Goal: Task Accomplishment & Management: Use online tool/utility

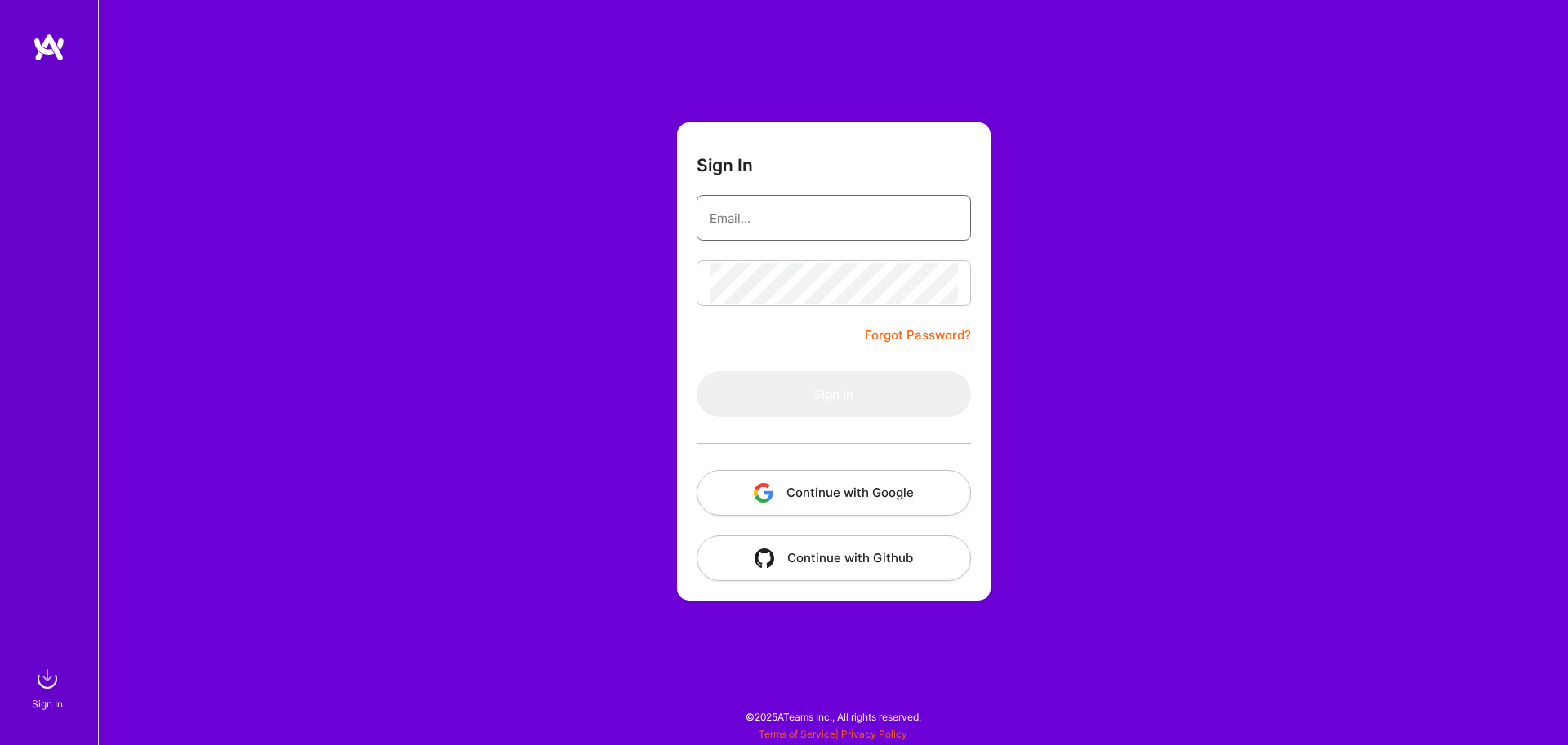
type input "[EMAIL_ADDRESS][DOMAIN_NAME]"
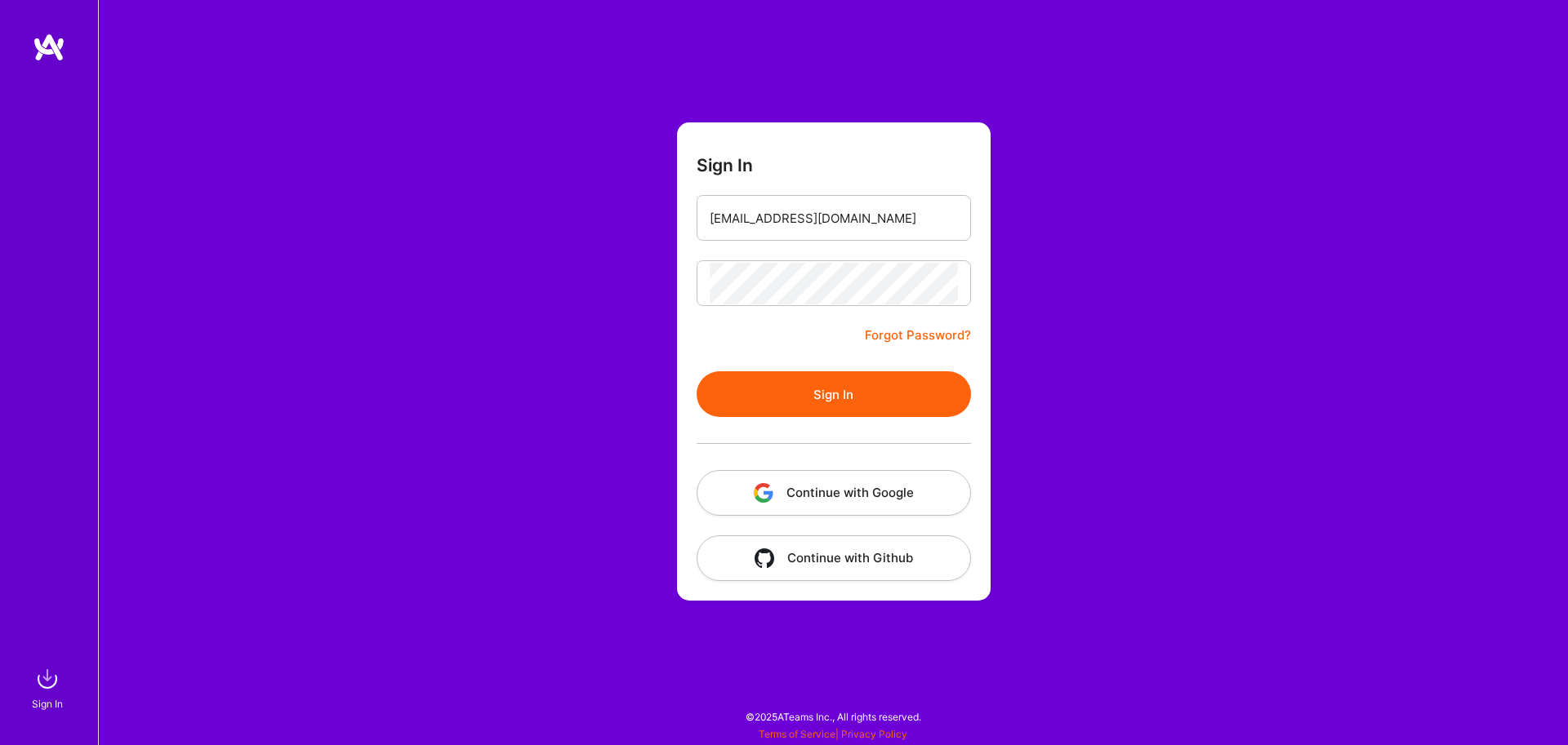
click at [817, 397] on button "Sign In" at bounding box center [834, 394] width 275 height 46
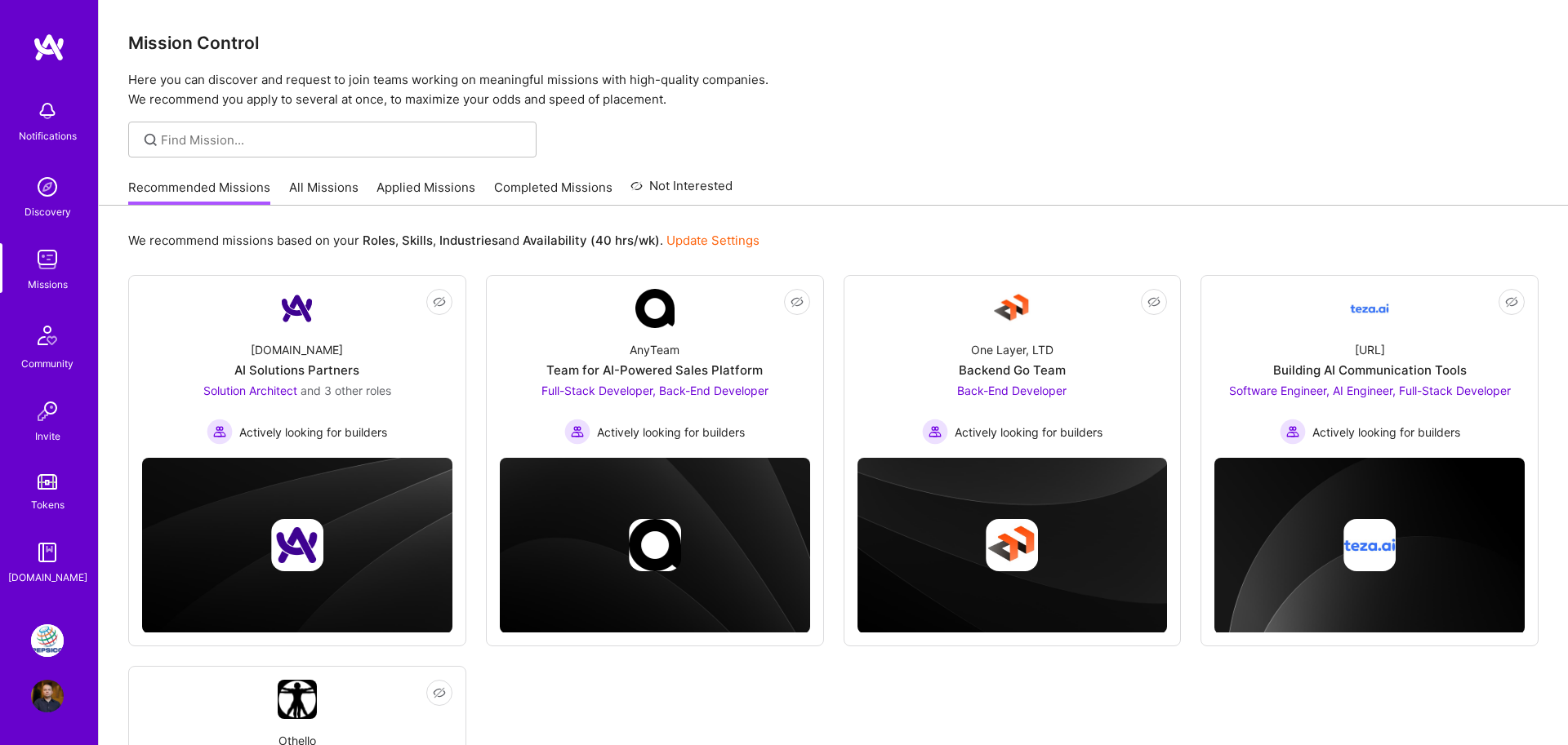
click at [47, 683] on img at bounding box center [47, 695] width 33 height 33
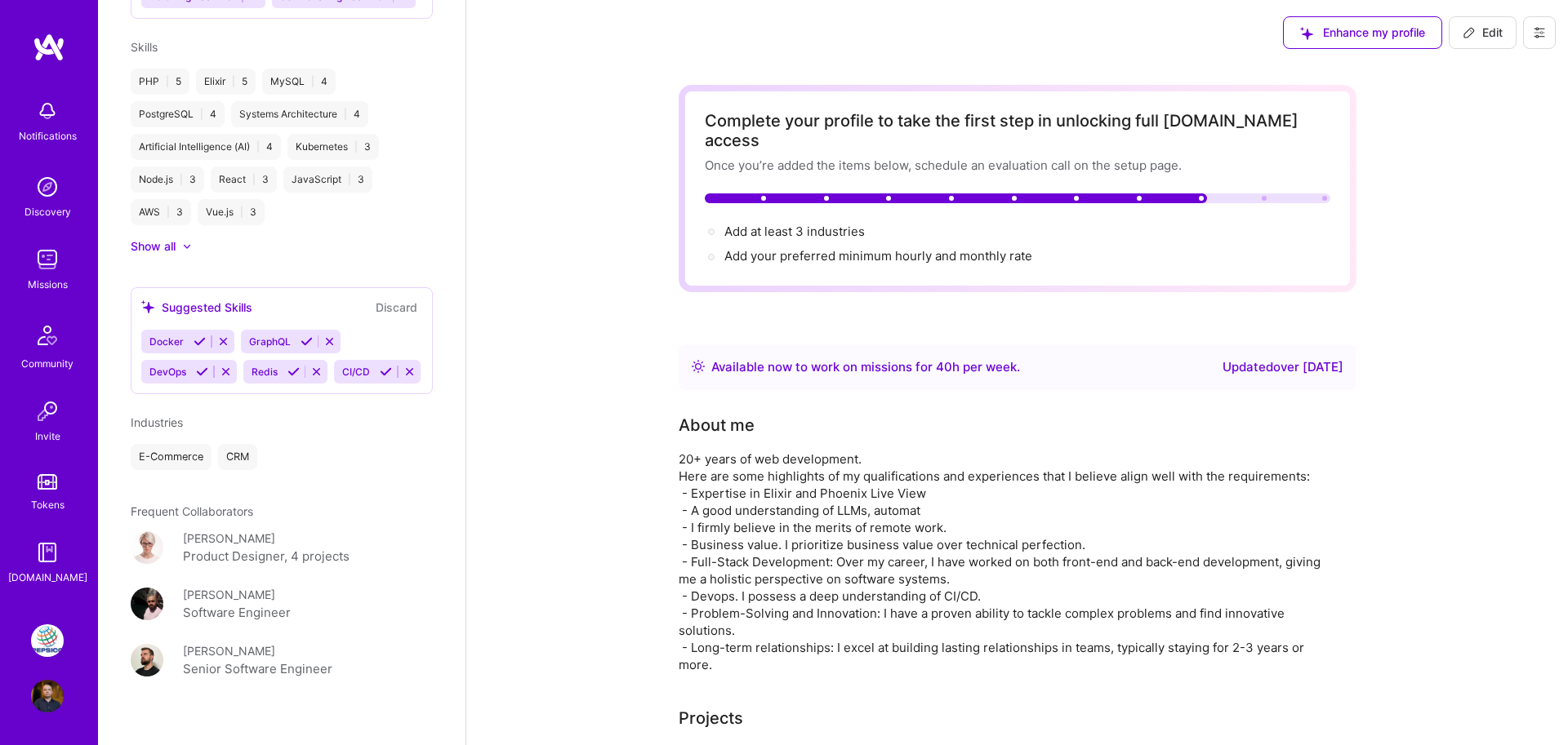
scroll to position [1008, 0]
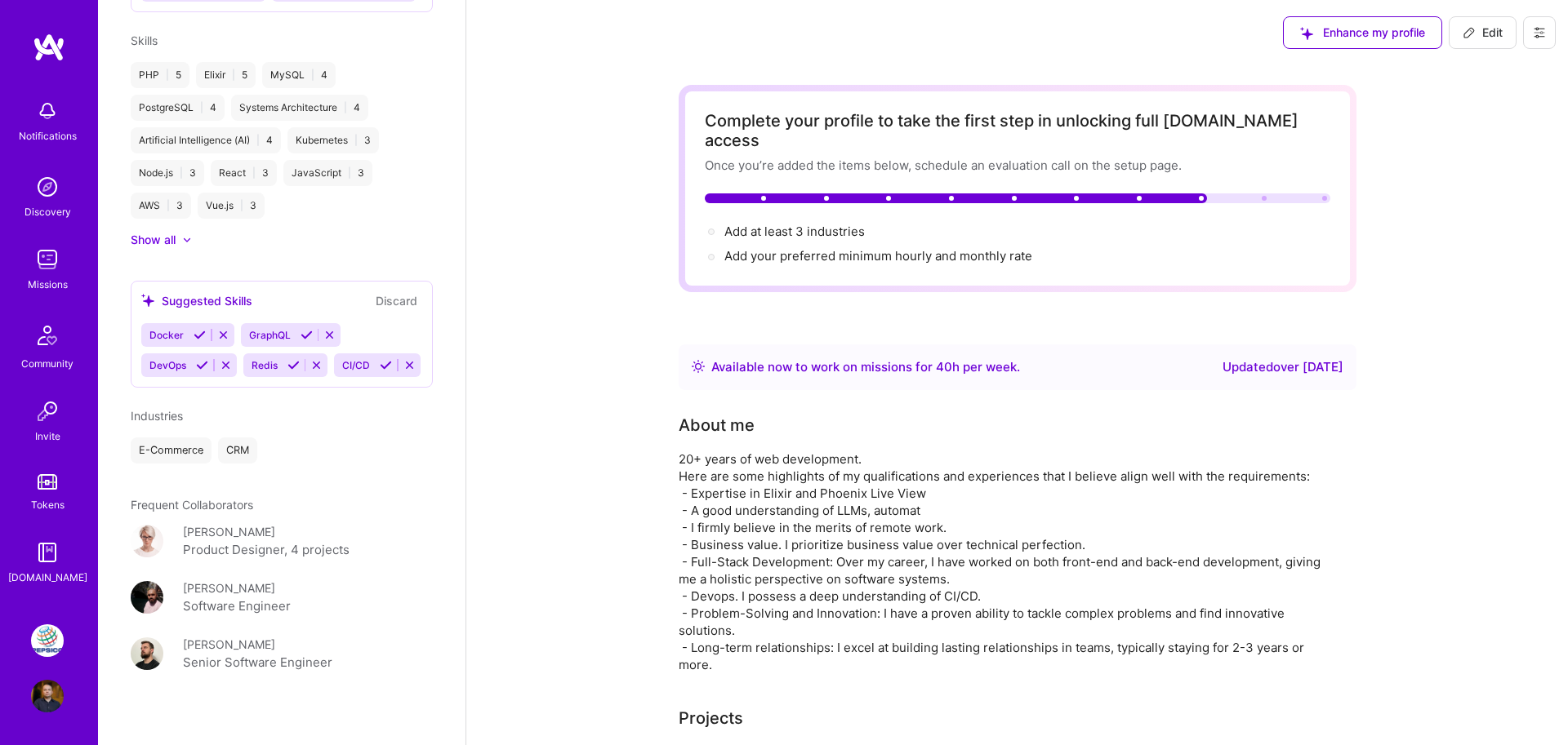
click at [48, 628] on img at bounding box center [47, 640] width 33 height 33
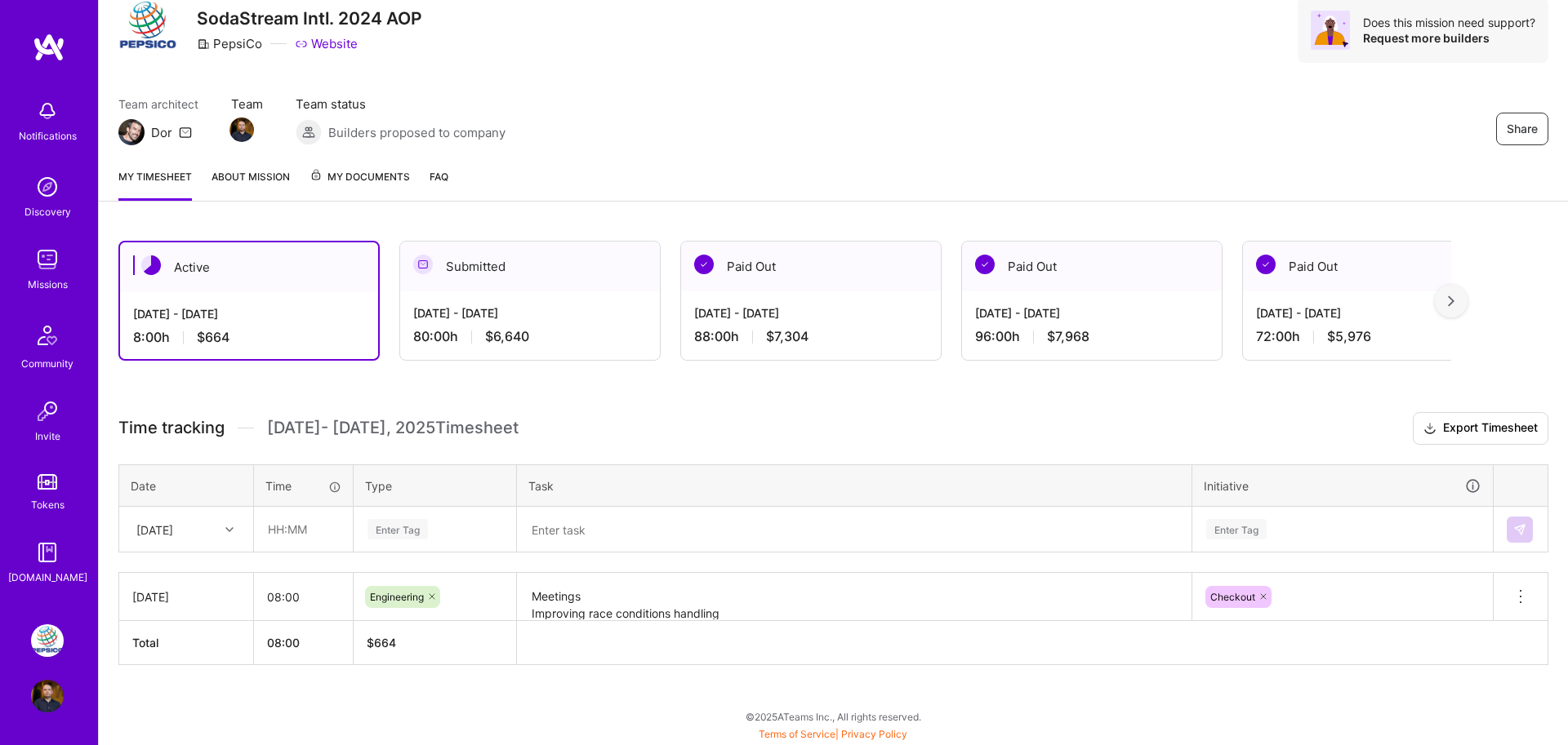
scroll to position [59, 0]
click at [212, 532] on div "[DATE]" at bounding box center [172, 529] width 90 height 27
click at [182, 636] on div "[DATE]" at bounding box center [185, 636] width 132 height 30
click at [268, 544] on input "text" at bounding box center [303, 529] width 97 height 44
type input "08:00"
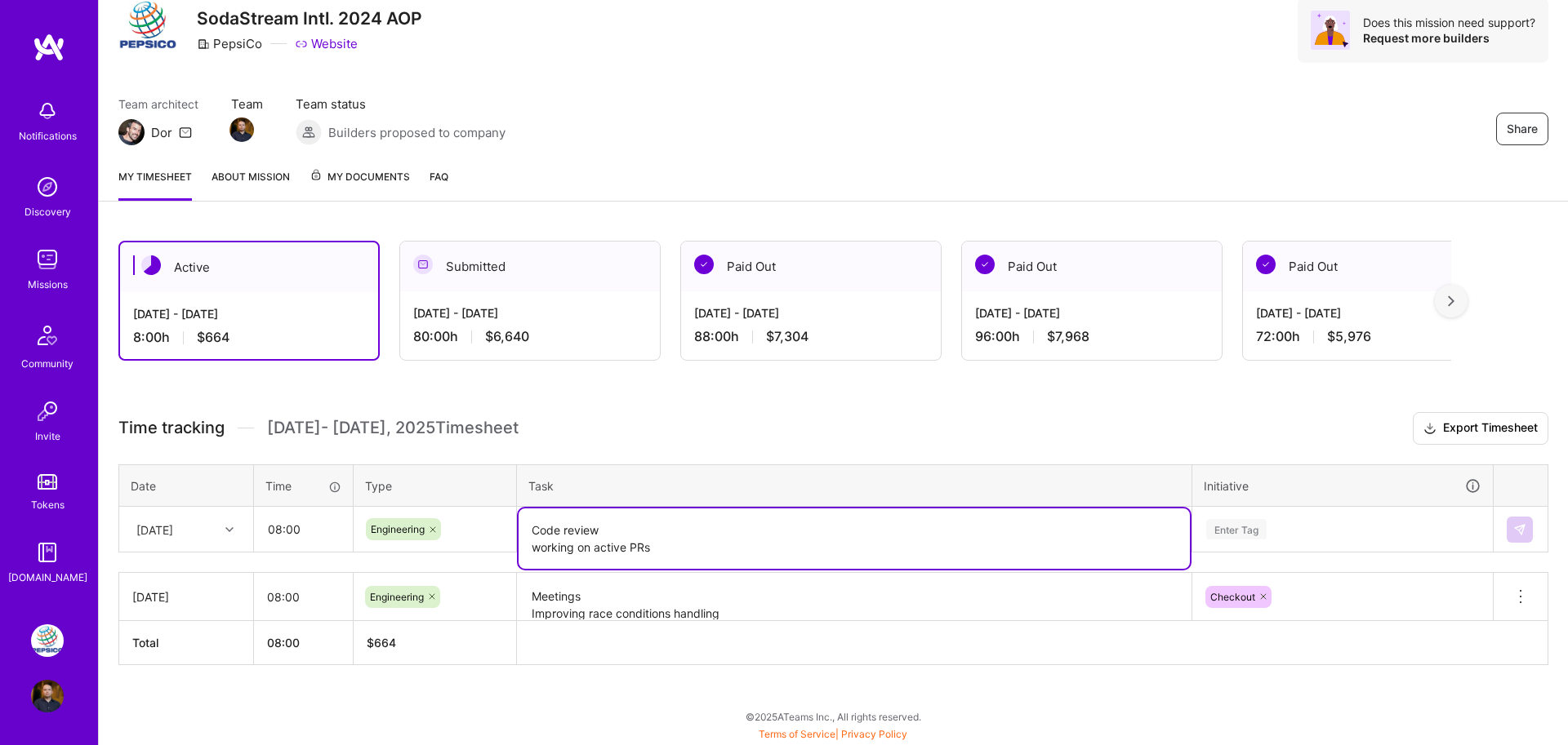
type textarea "Code review working on active PRs"
click at [1234, 539] on div "Enter Tag" at bounding box center [1342, 529] width 298 height 43
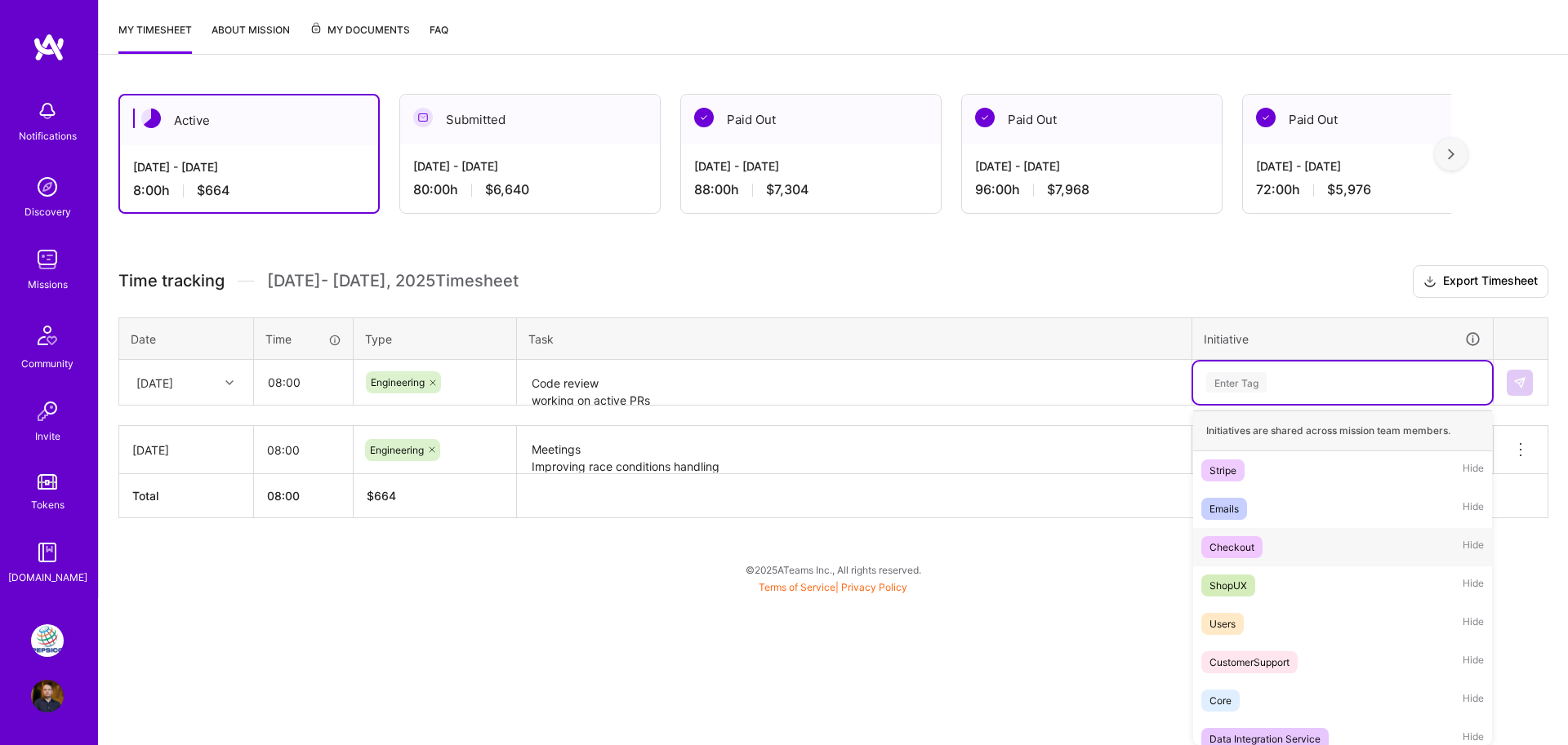
click at [1240, 554] on div "Checkout" at bounding box center [1231, 547] width 45 height 17
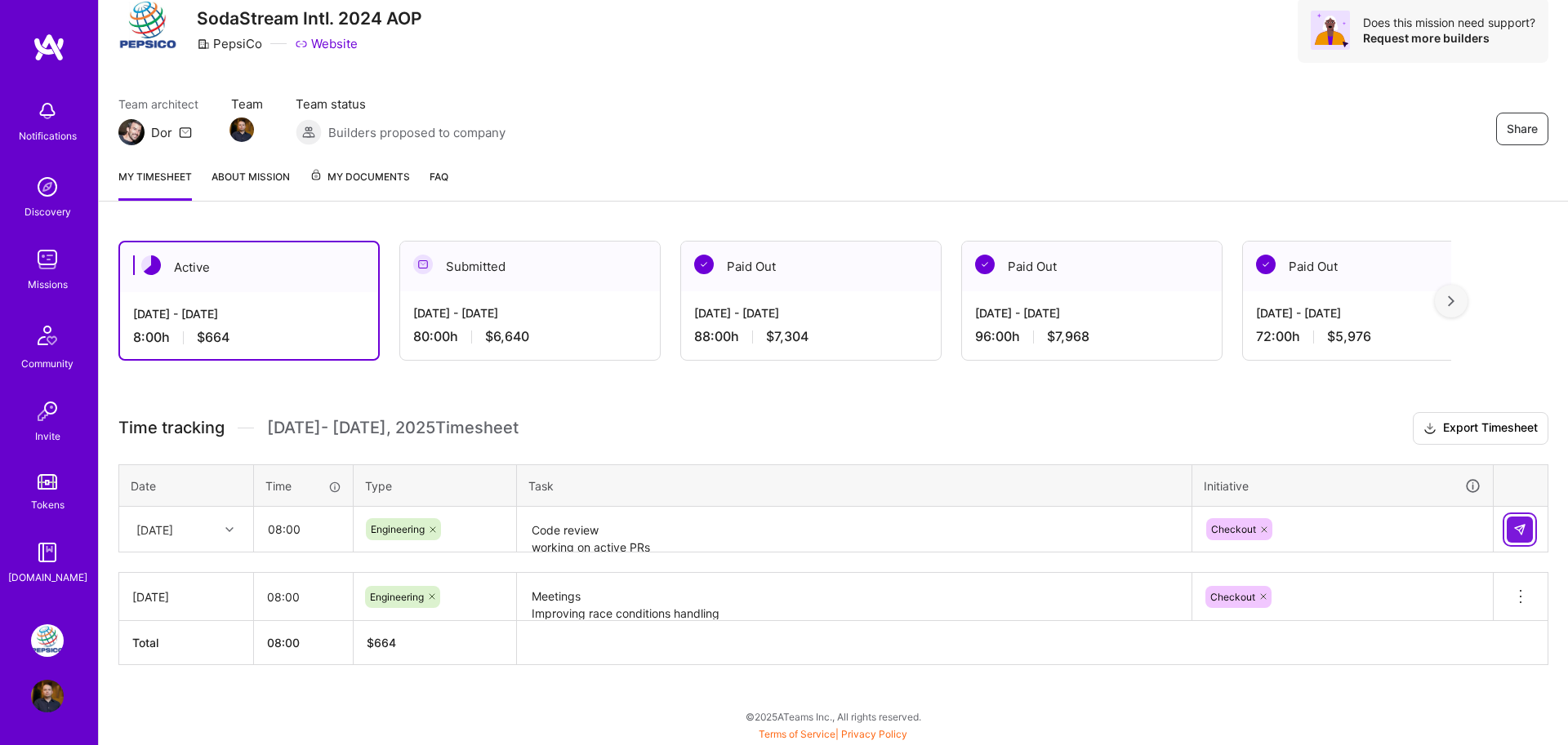
click at [1519, 531] on img at bounding box center [1518, 529] width 13 height 13
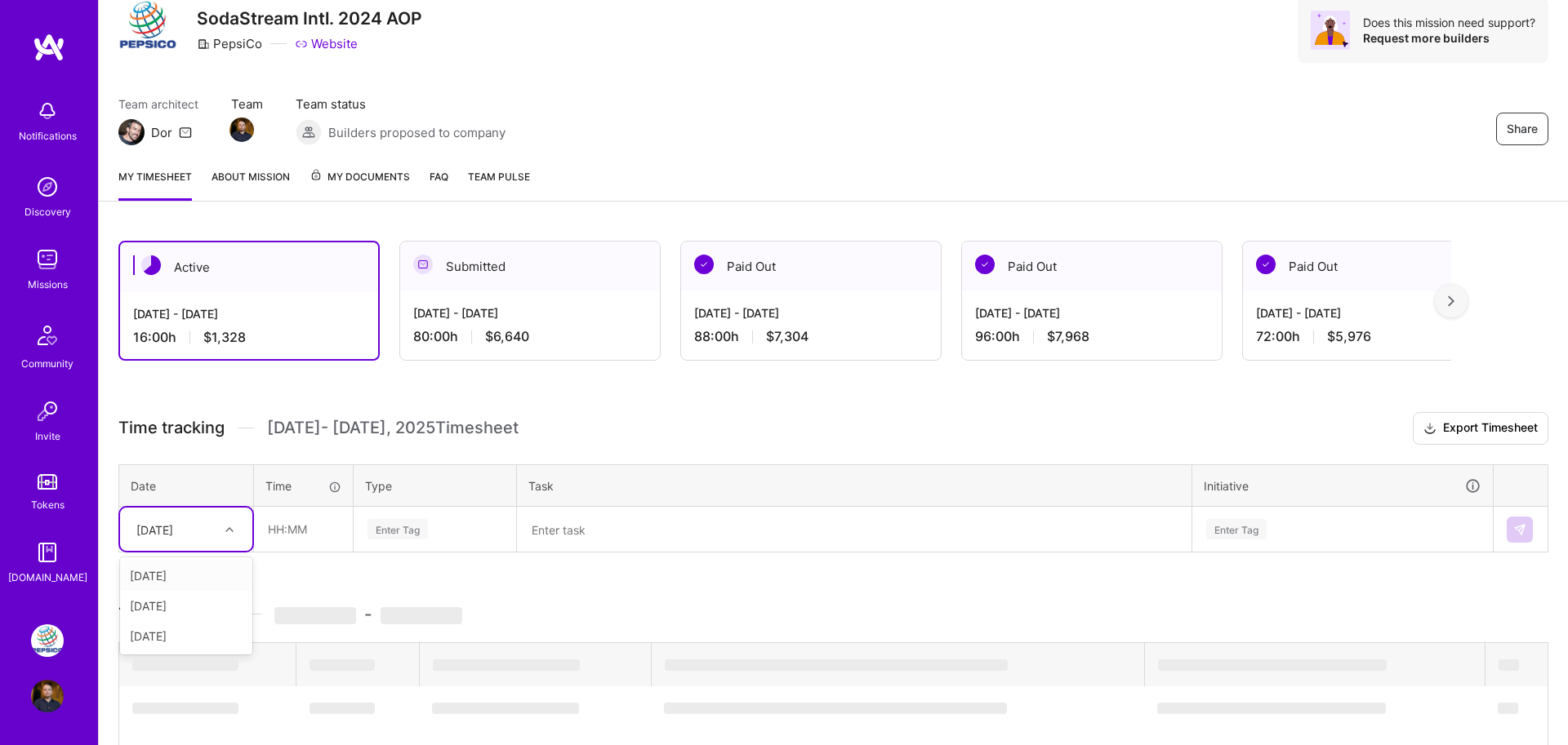
click at [220, 526] on div at bounding box center [232, 529] width 26 height 21
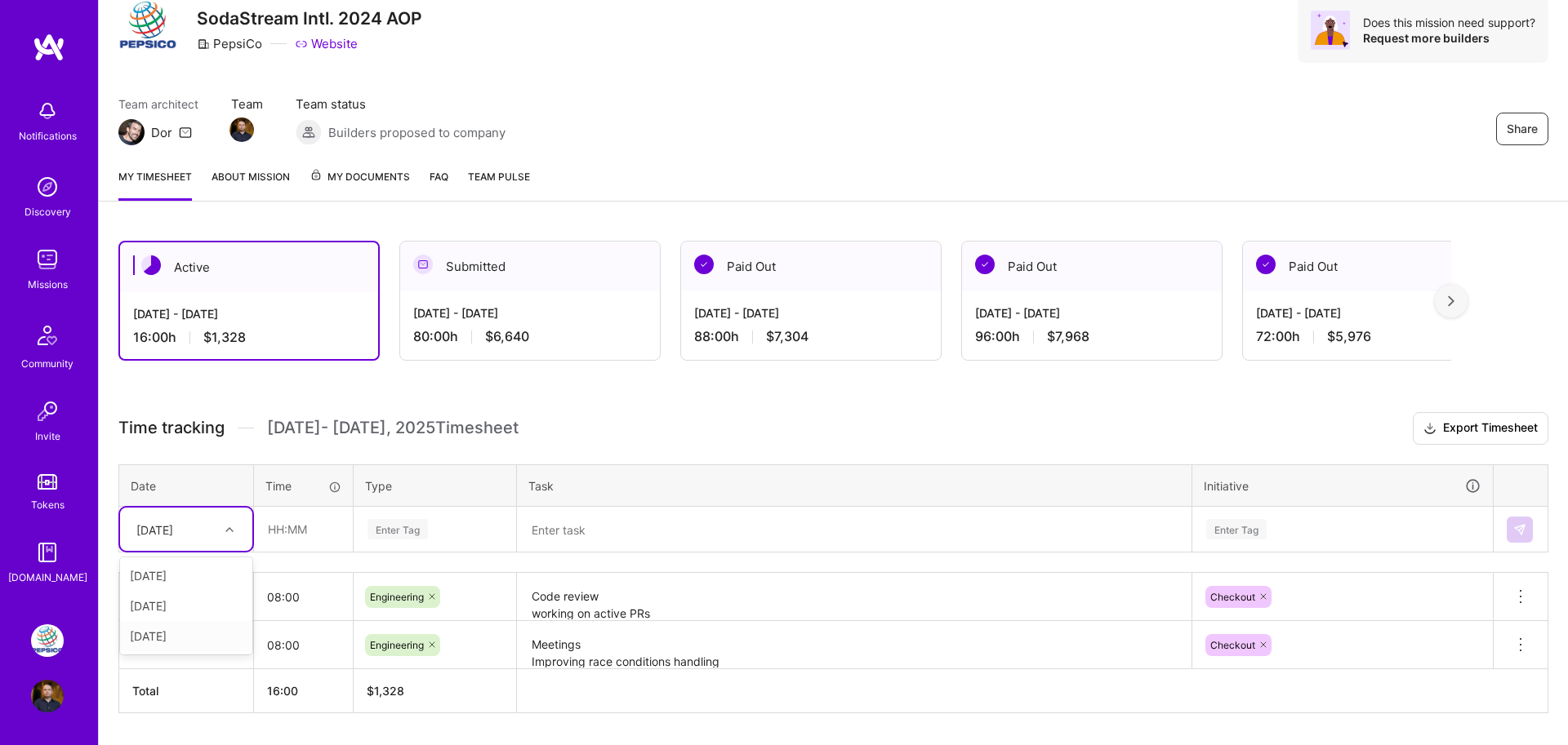
click at [178, 632] on div "[DATE]" at bounding box center [185, 636] width 132 height 30
click at [304, 532] on input "text" at bounding box center [303, 529] width 97 height 44
type input "08:00"
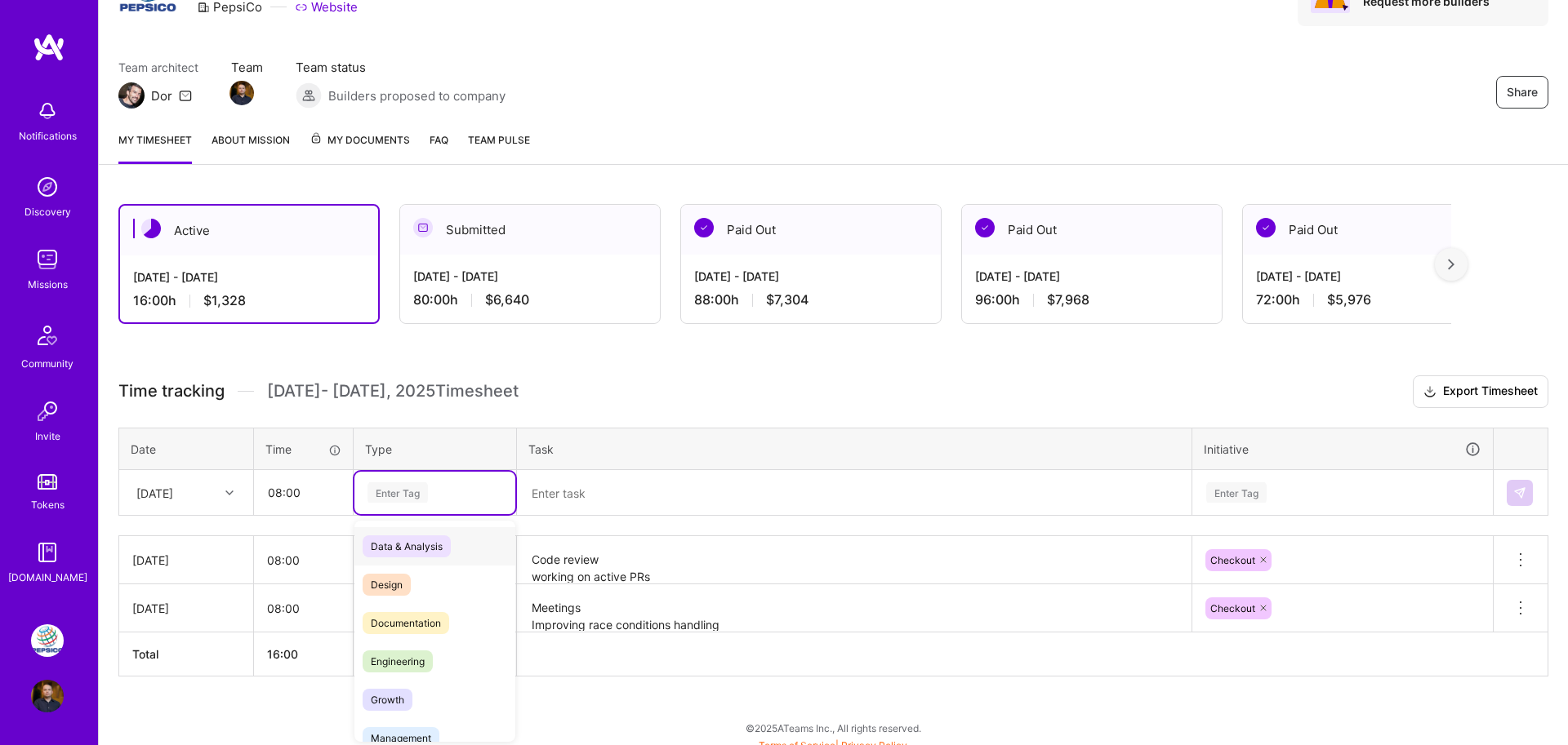
scroll to position [108, 0]
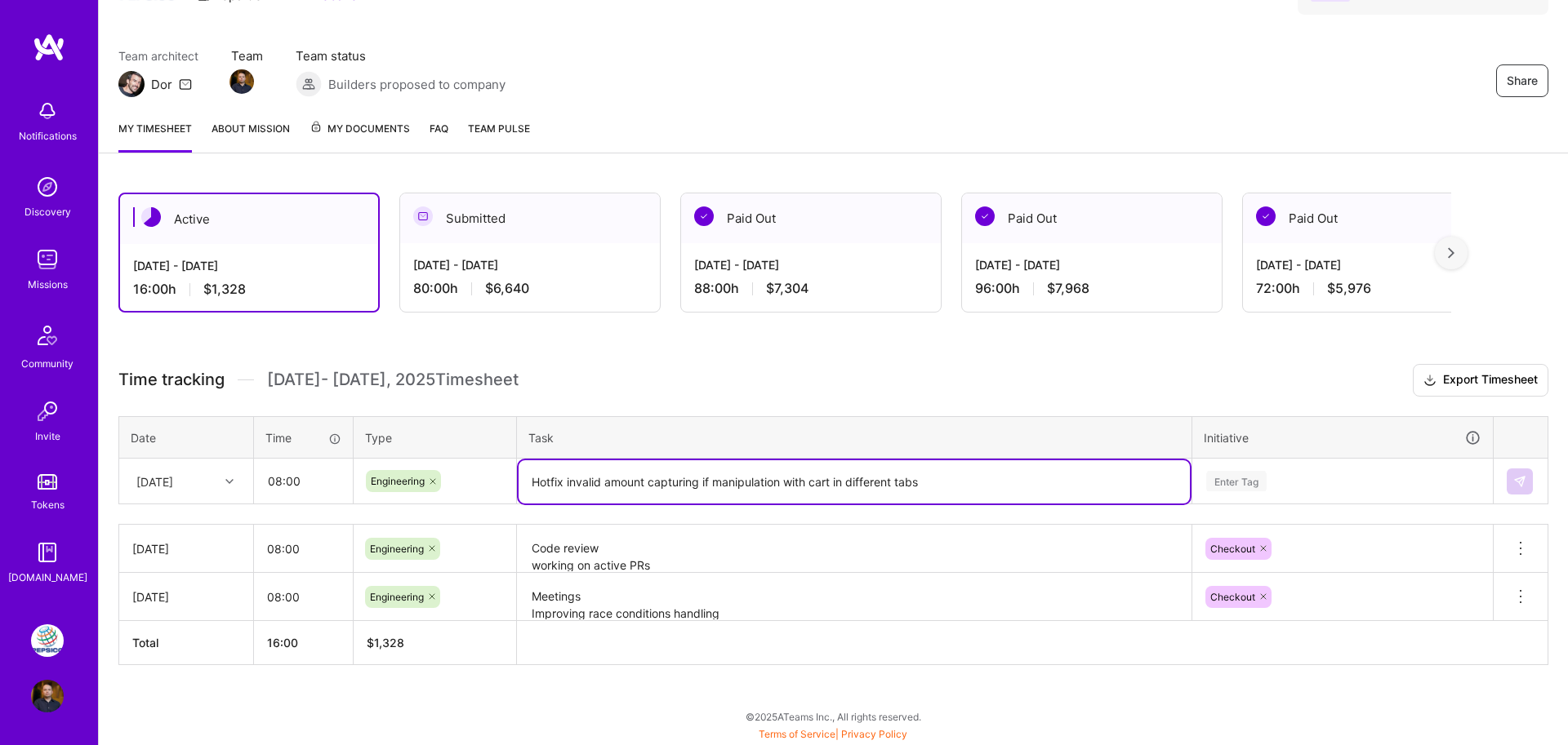
type textarea "Hotfix invalid amount capturing if manipulation with cart in different tabs"
click at [1384, 483] on div "Enter Tag" at bounding box center [1342, 481] width 298 height 43
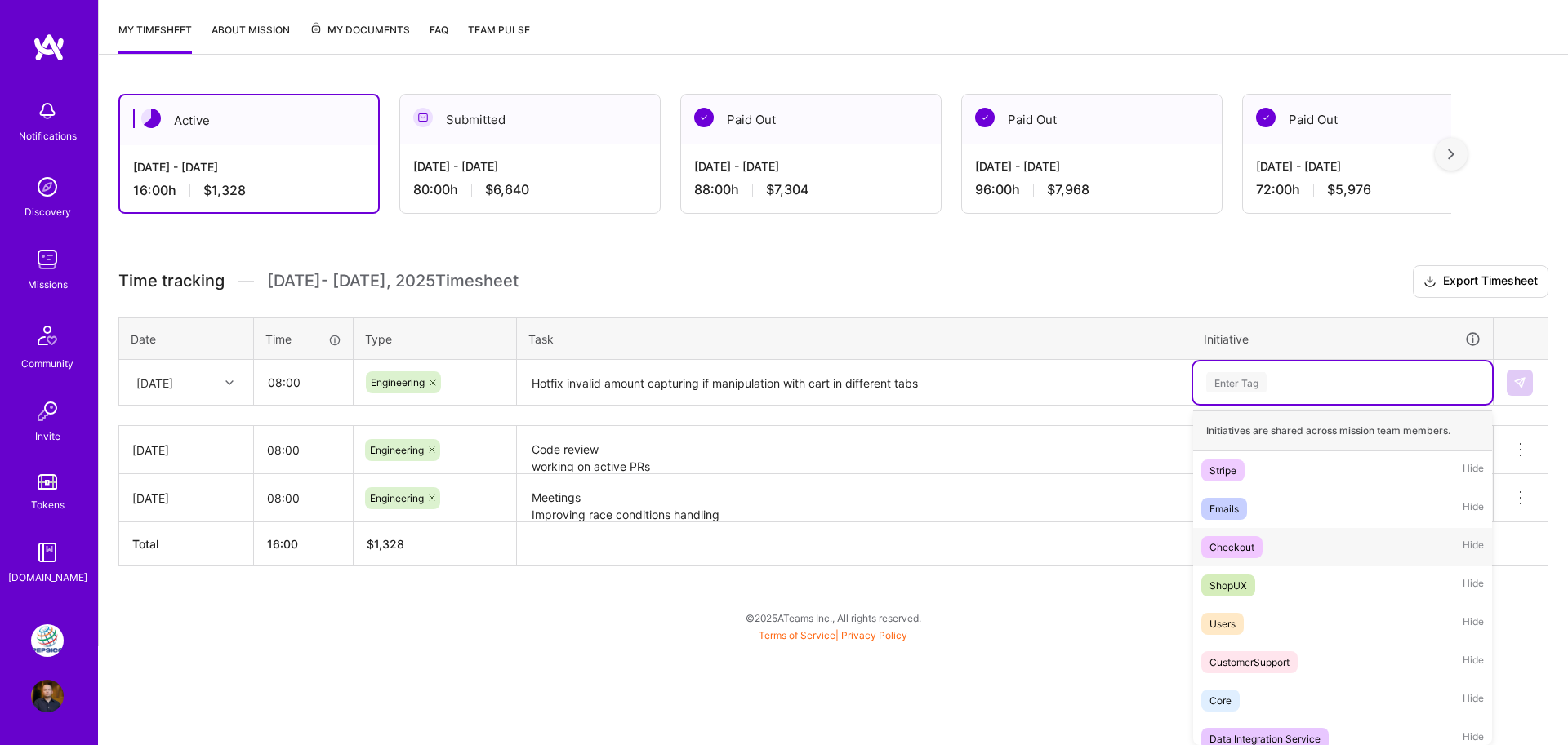
click at [1259, 542] on span "Checkout" at bounding box center [1232, 547] width 61 height 22
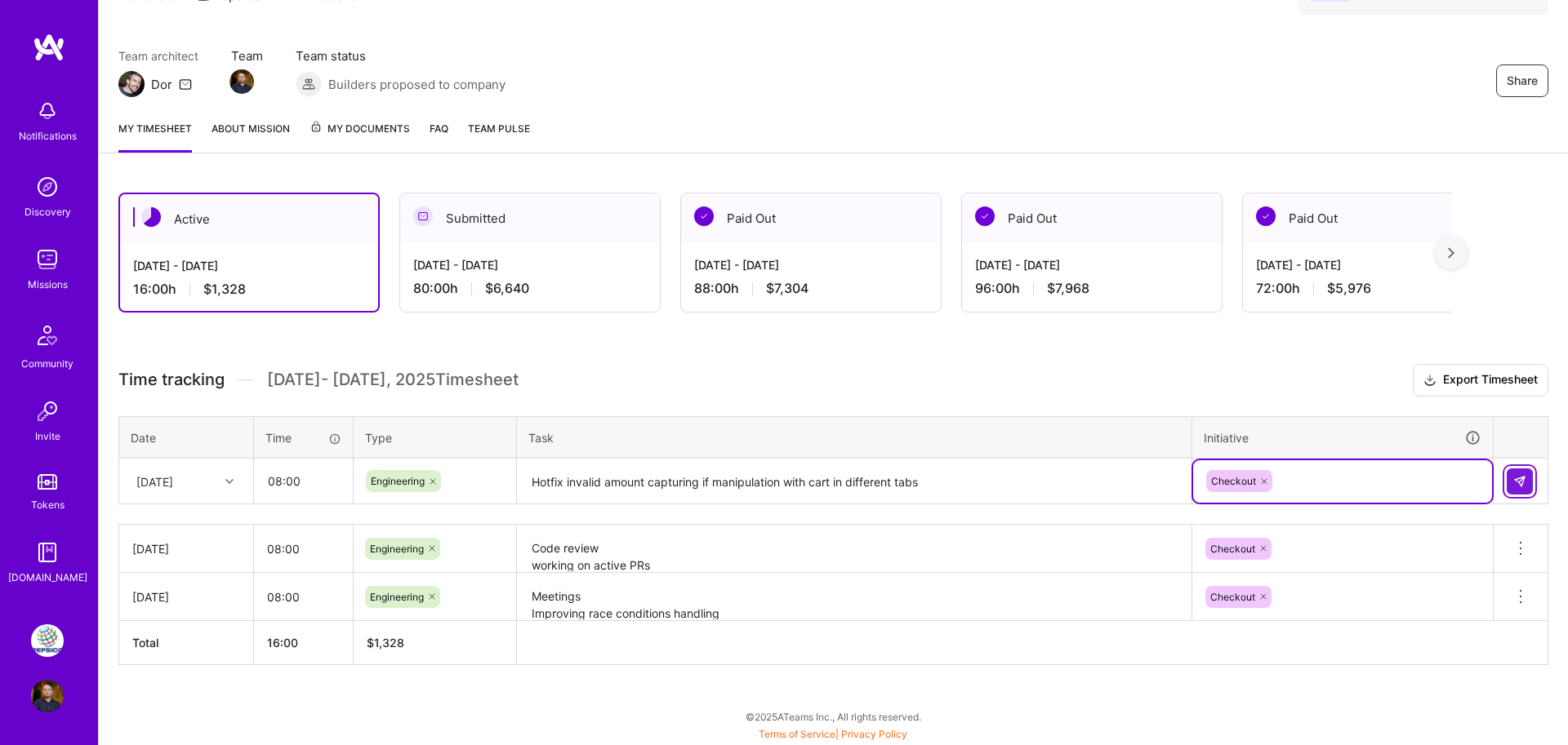
click at [1526, 493] on button at bounding box center [1519, 481] width 26 height 26
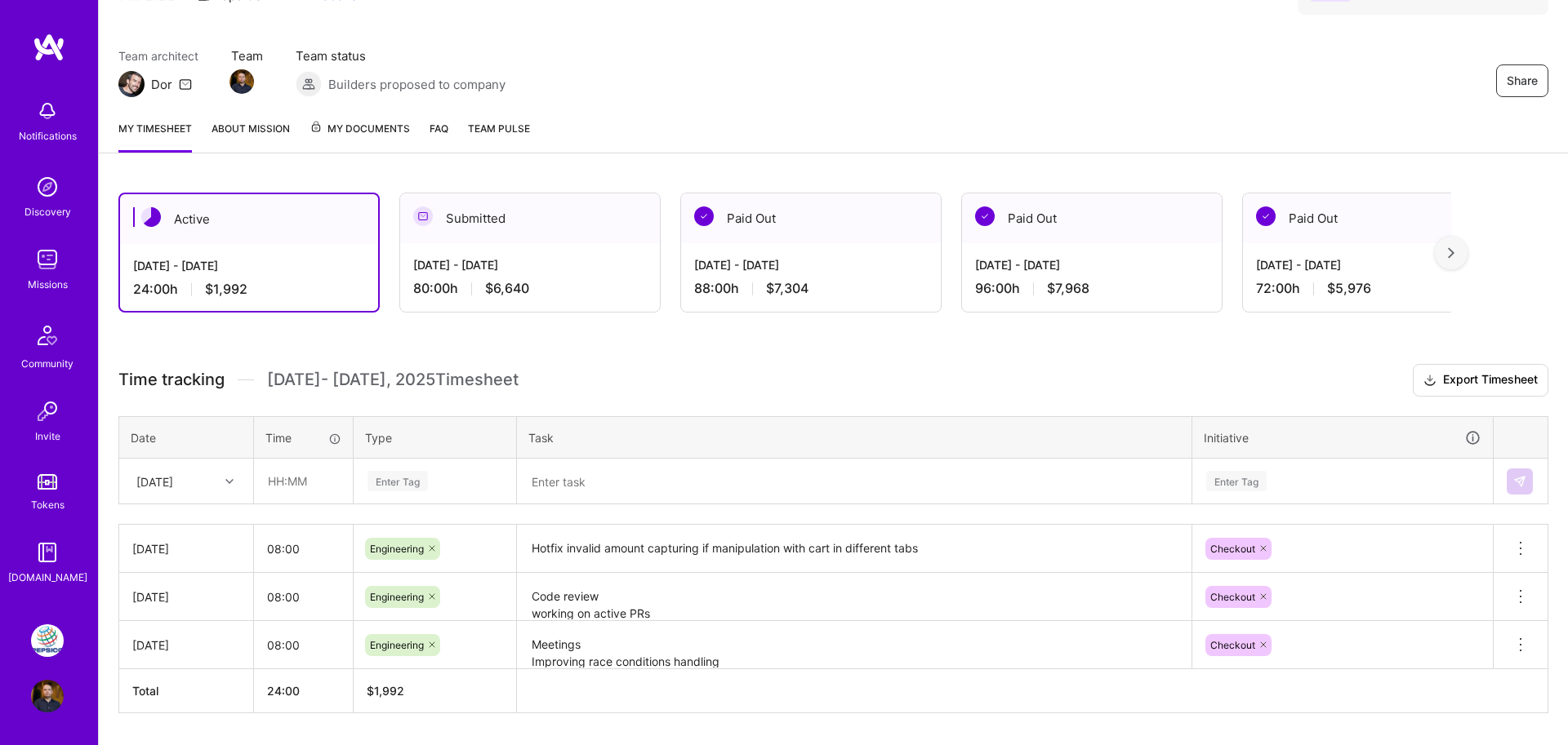
click at [929, 336] on div "Active [DATE] - [DATE] 24:00 h $1,992 Submitted [DATE] - [DATE] 80:00 h $6,640 …" at bounding box center [834, 483] width 1469 height 620
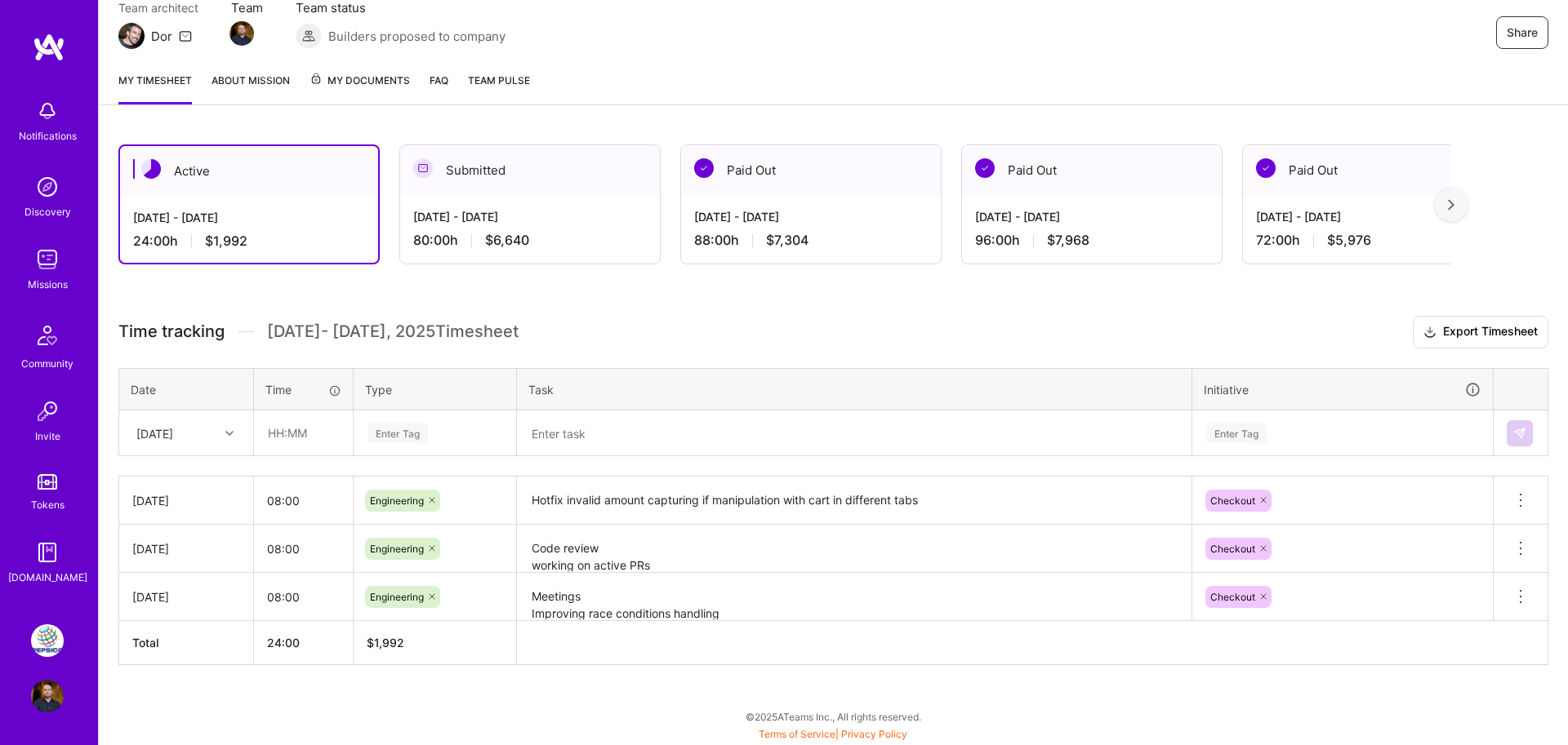
scroll to position [156, 0]
